Goal: Find specific page/section: Find specific page/section

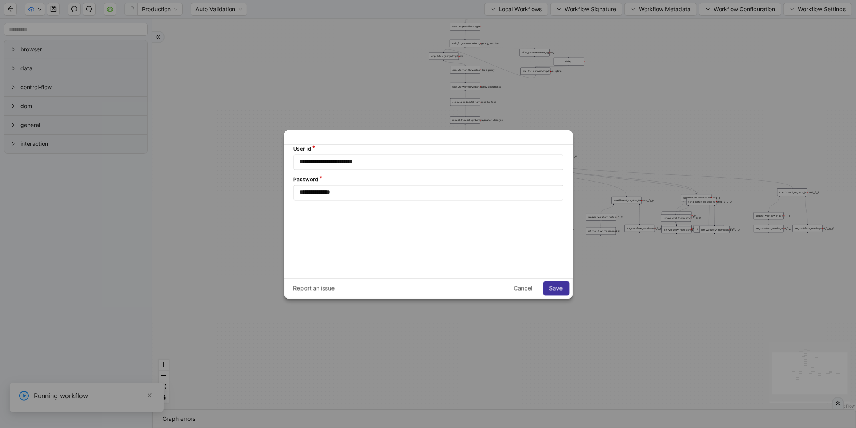
click at [550, 288] on span "Save" at bounding box center [557, 288] width 14 height 6
